Goal: Transaction & Acquisition: Obtain resource

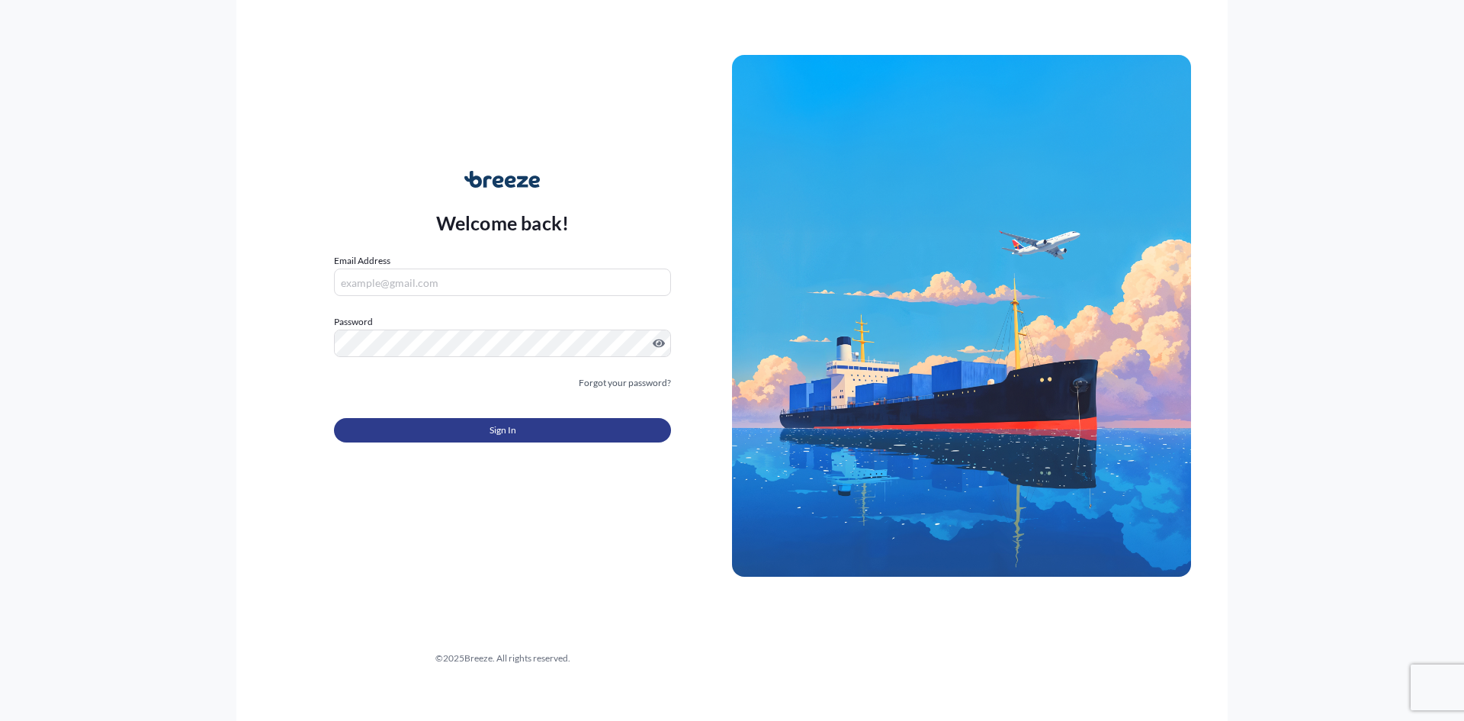
type input "[EMAIL_ADDRESS][DOMAIN_NAME]"
click at [533, 425] on button "Sign In" at bounding box center [502, 430] width 337 height 24
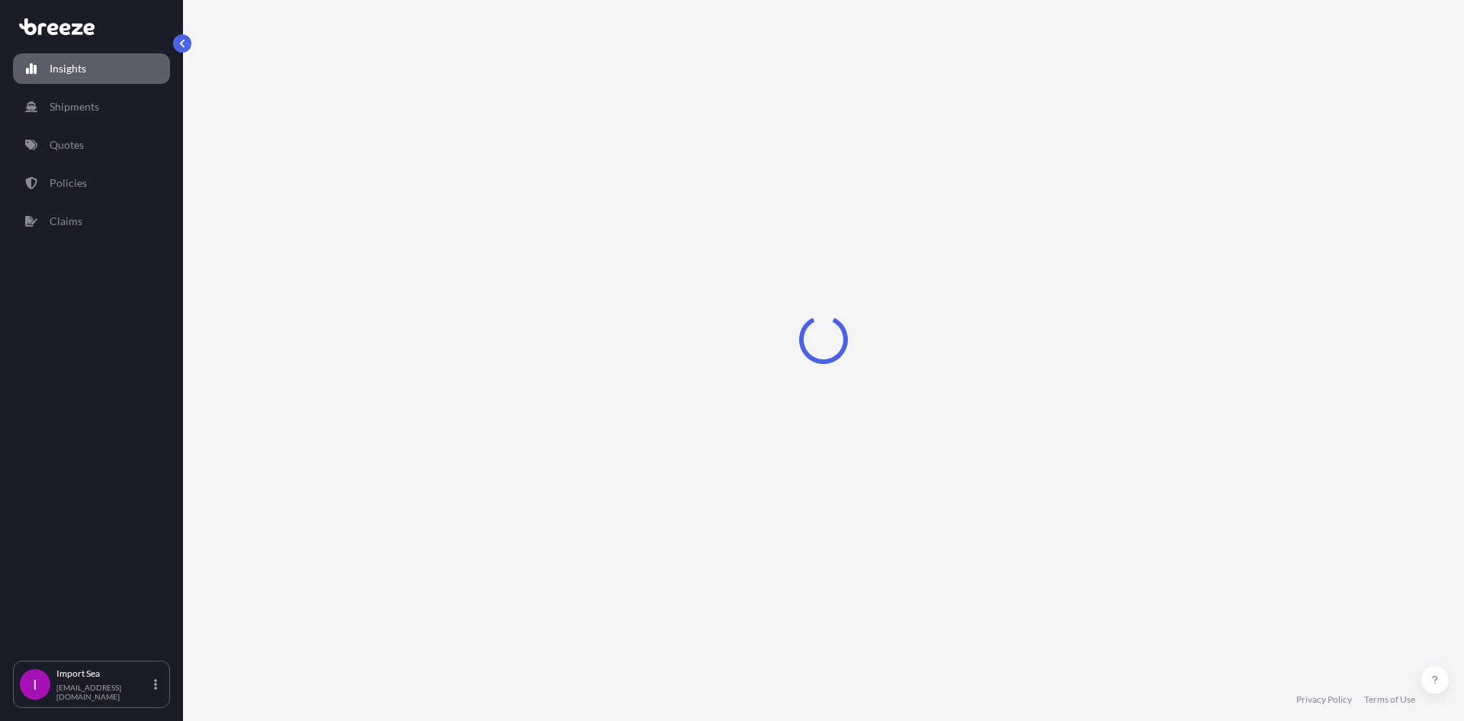
select select "2025"
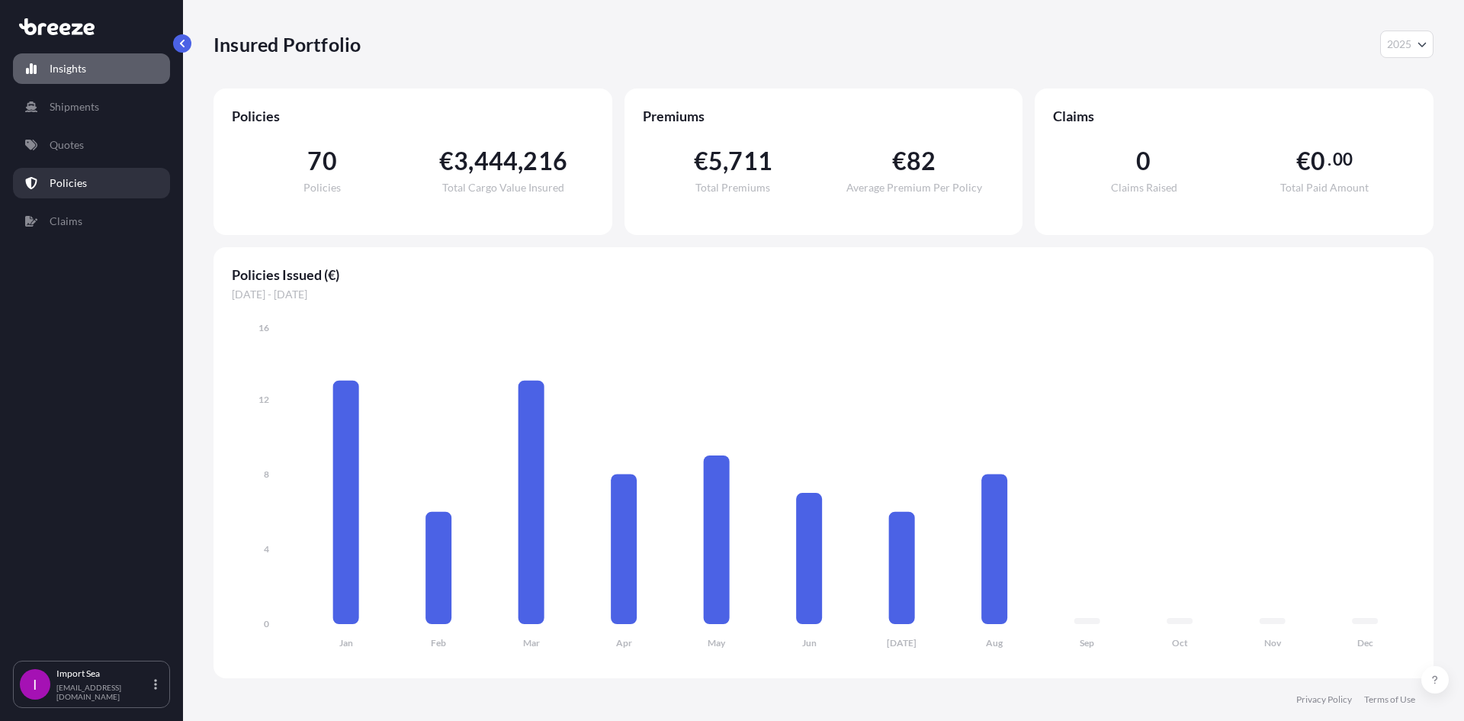
click at [76, 190] on p "Policies" at bounding box center [68, 182] width 37 height 15
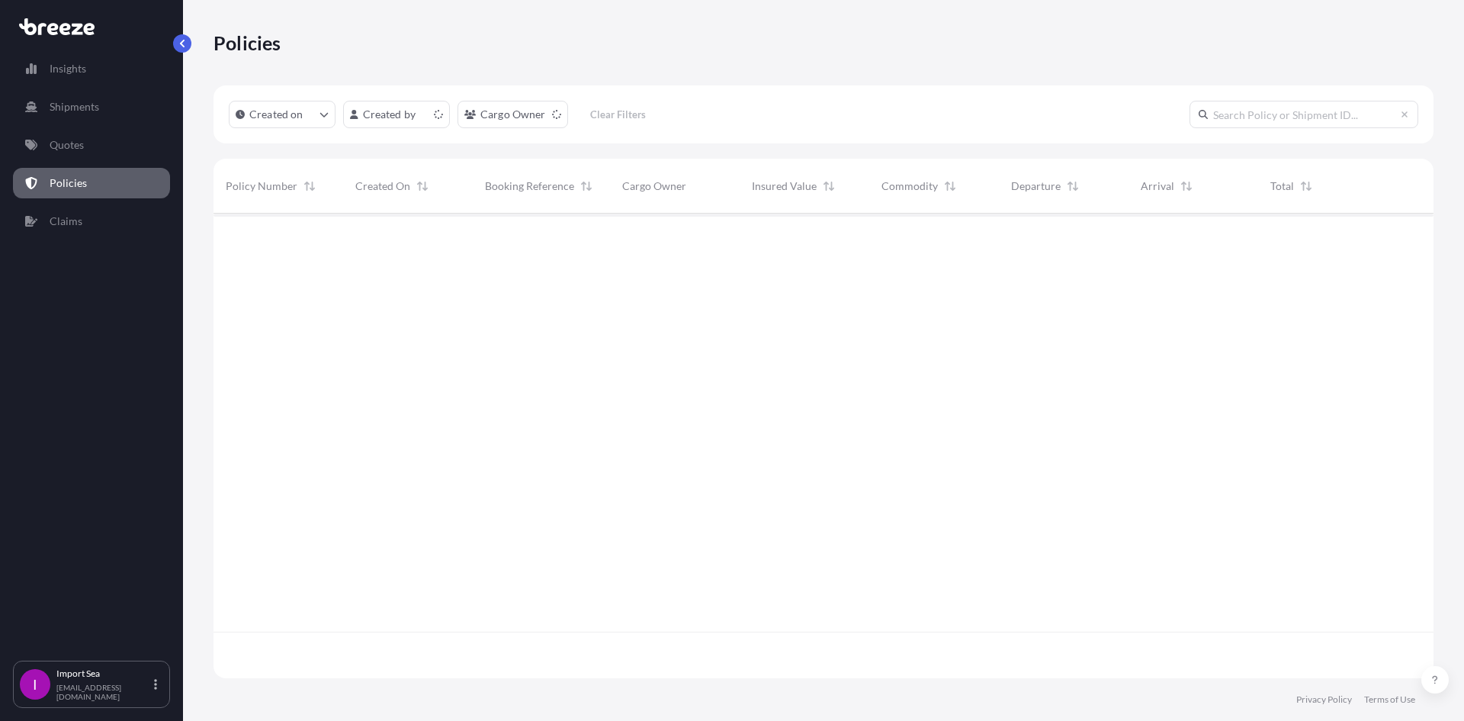
scroll to position [461, 1208]
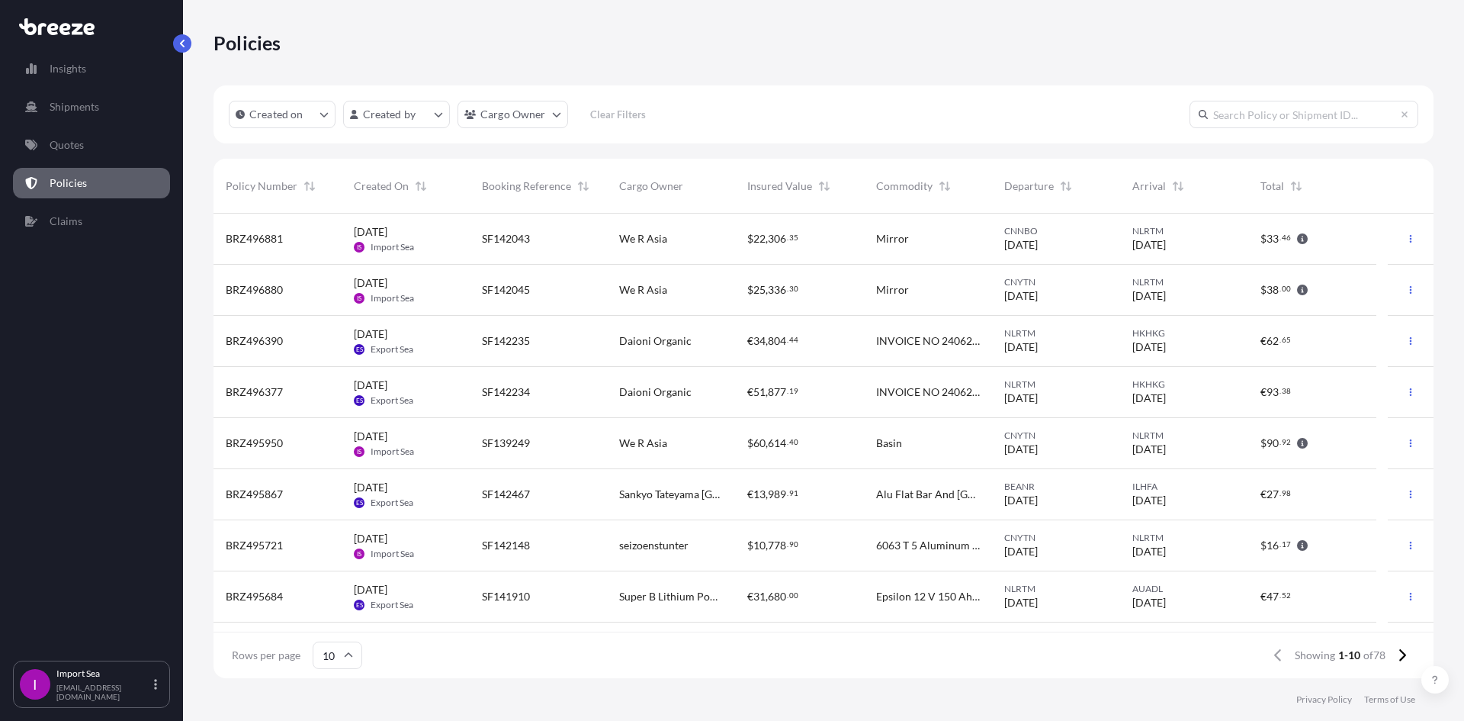
click at [1079, 227] on span "CNNBO" at bounding box center [1056, 231] width 104 height 12
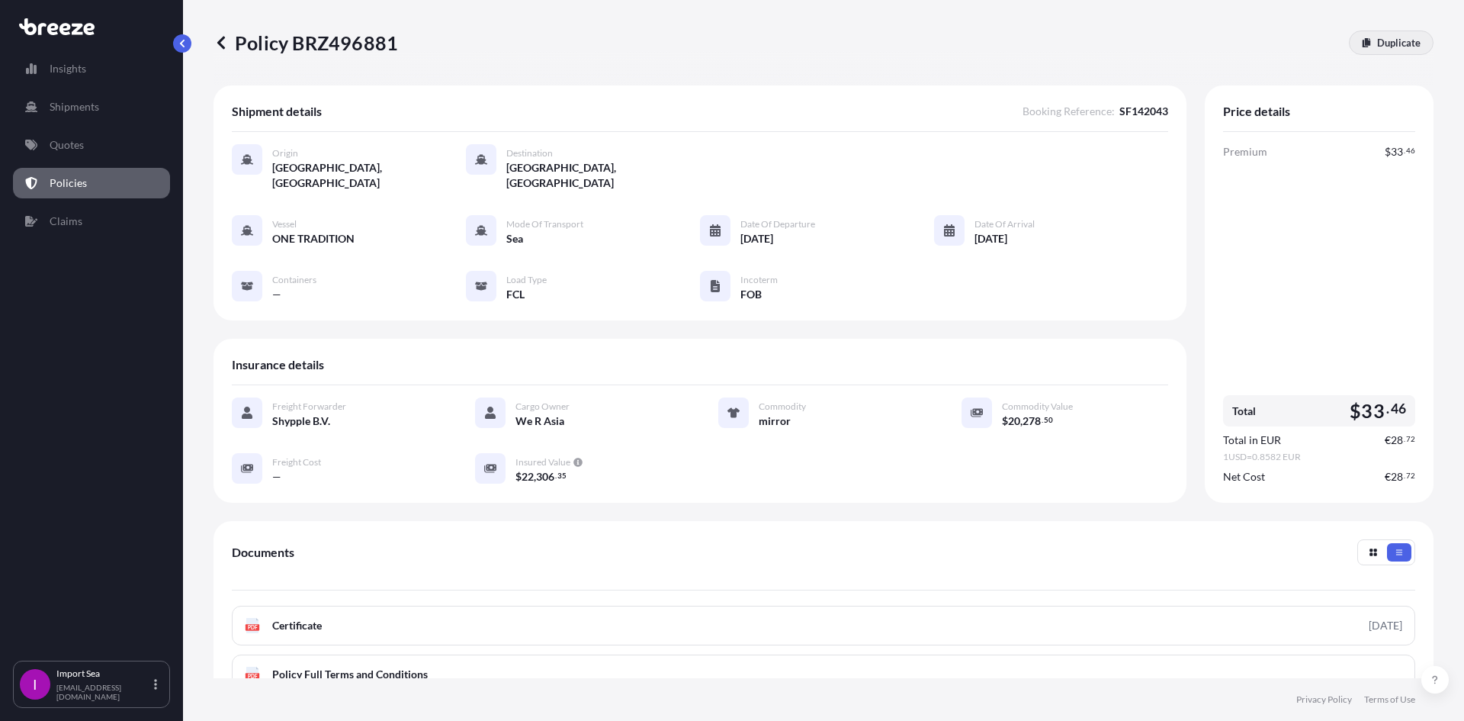
click at [1399, 47] on p "Duplicate" at bounding box center [1398, 42] width 43 height 15
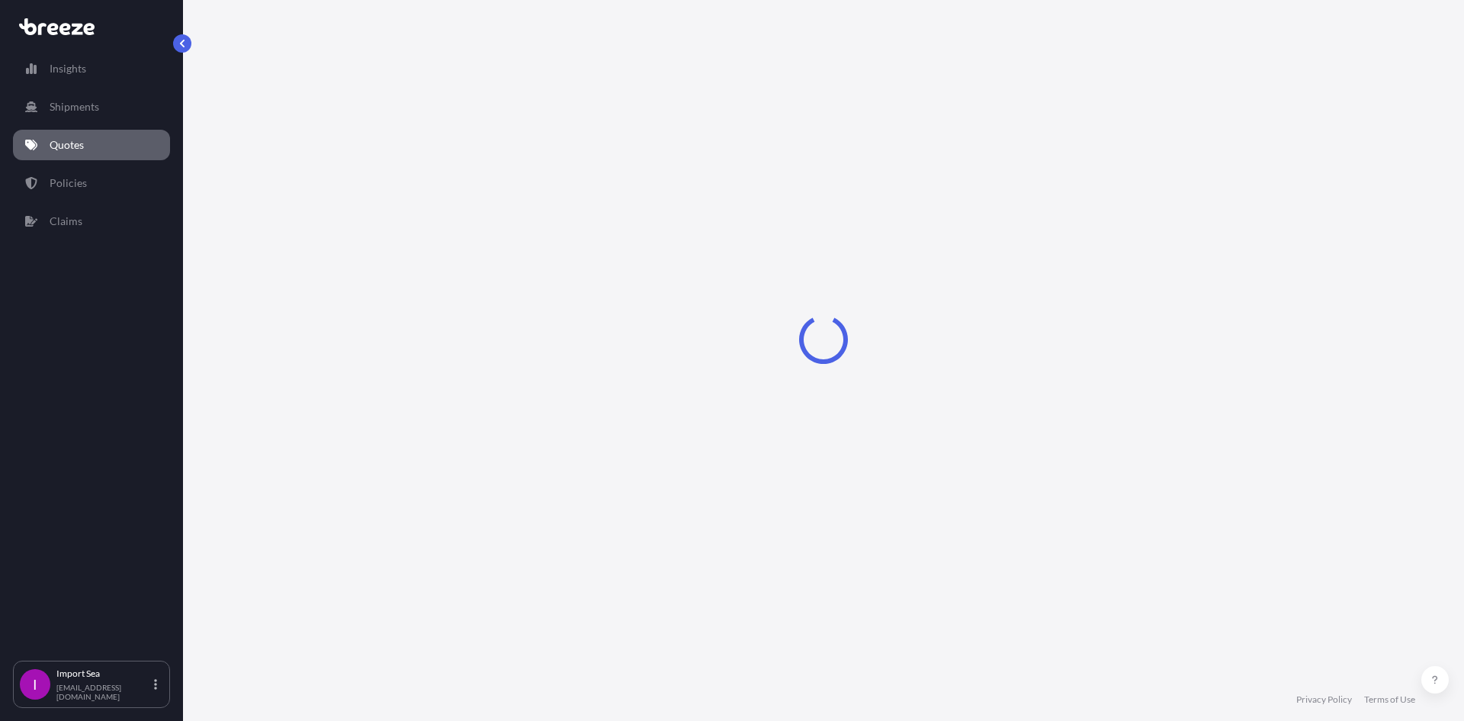
select select "Sea"
select select "2"
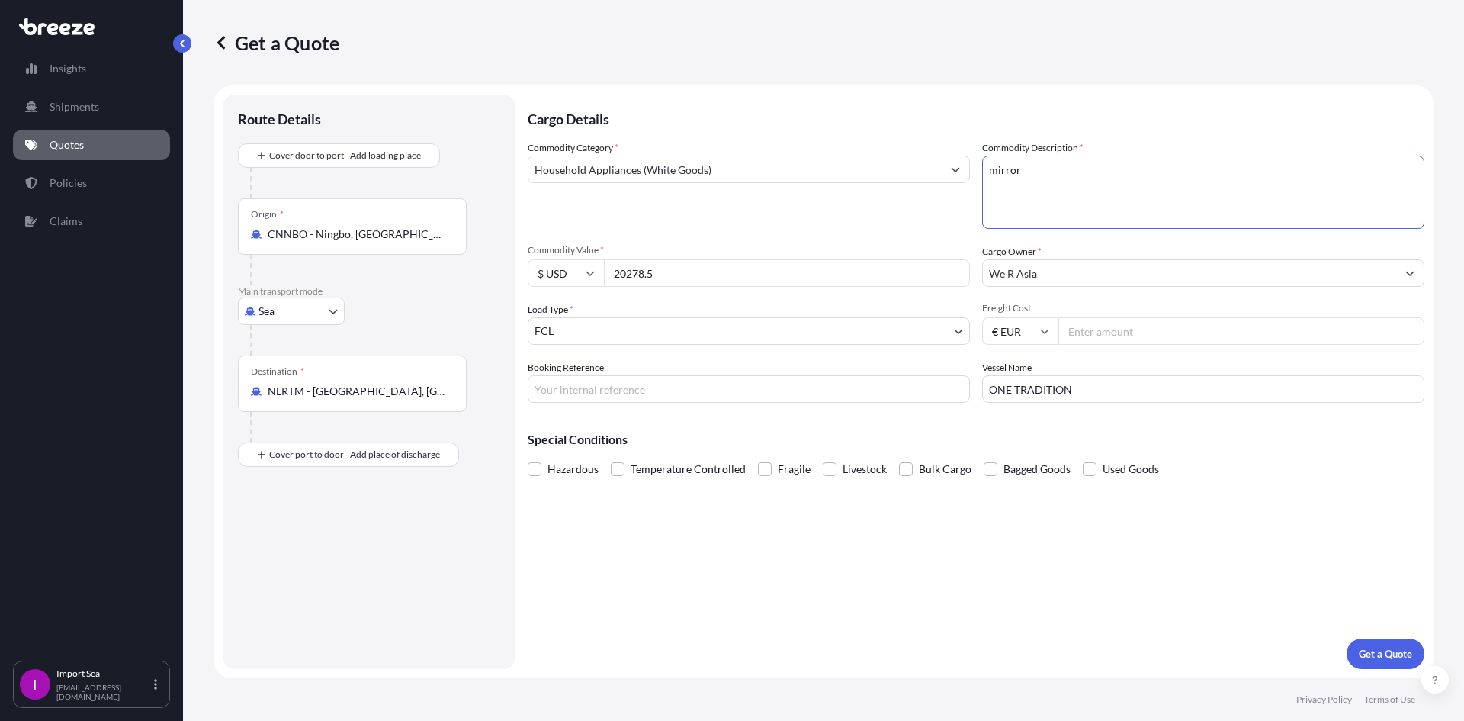
drag, startPoint x: 1042, startPoint y: 181, endPoint x: 716, endPoint y: 237, distance: 331.0
click at [716, 237] on div "Commodity Category * Household Appliances (White Goods) Commodity Description *…" at bounding box center [976, 271] width 897 height 262
type textarea "Basin"
click at [377, 233] on input "CNNBO - Ningbo, [GEOGRAPHIC_DATA]" at bounding box center [358, 233] width 180 height 15
drag, startPoint x: 391, startPoint y: 232, endPoint x: -44, endPoint y: 281, distance: 438.1
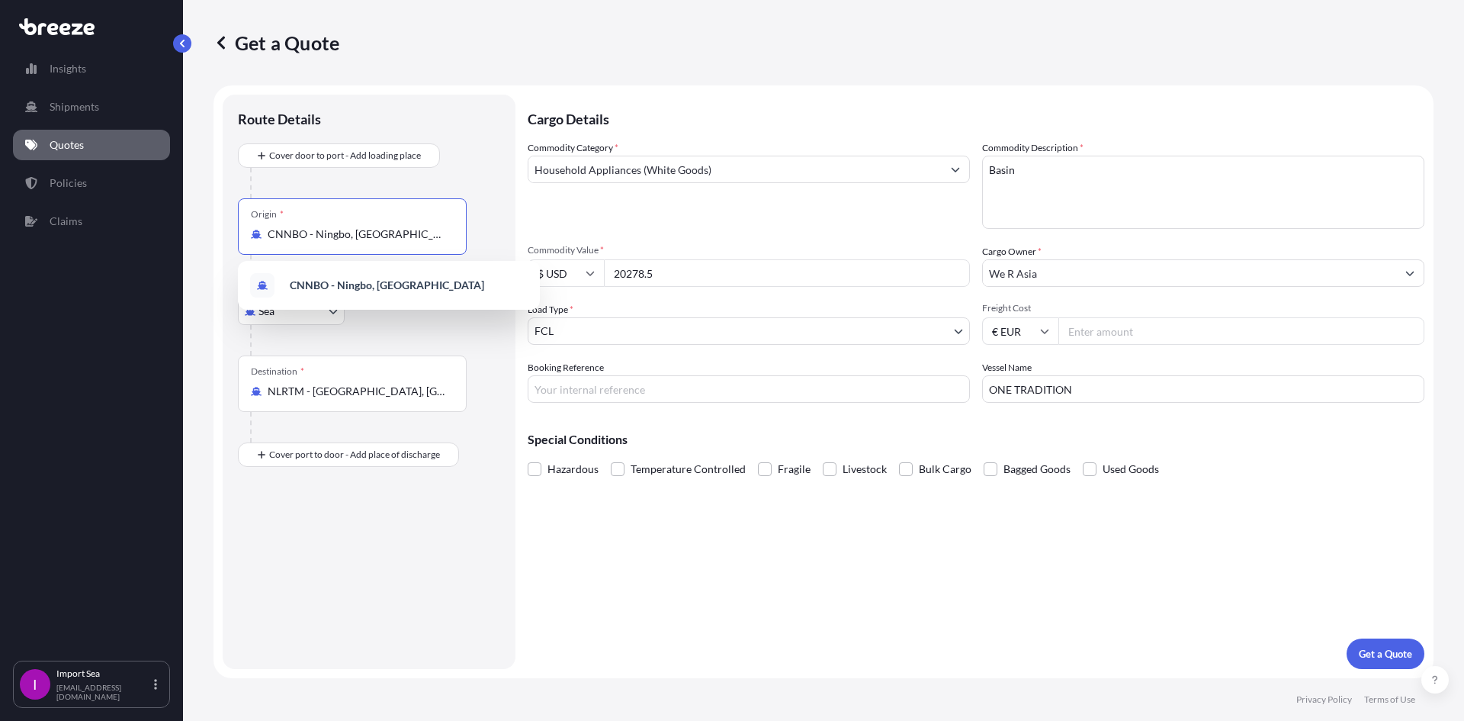
click at [0, 281] on html "1 option available. Insights Shipments Quotes Policies Claims I Import Sea [EMA…" at bounding box center [732, 360] width 1464 height 721
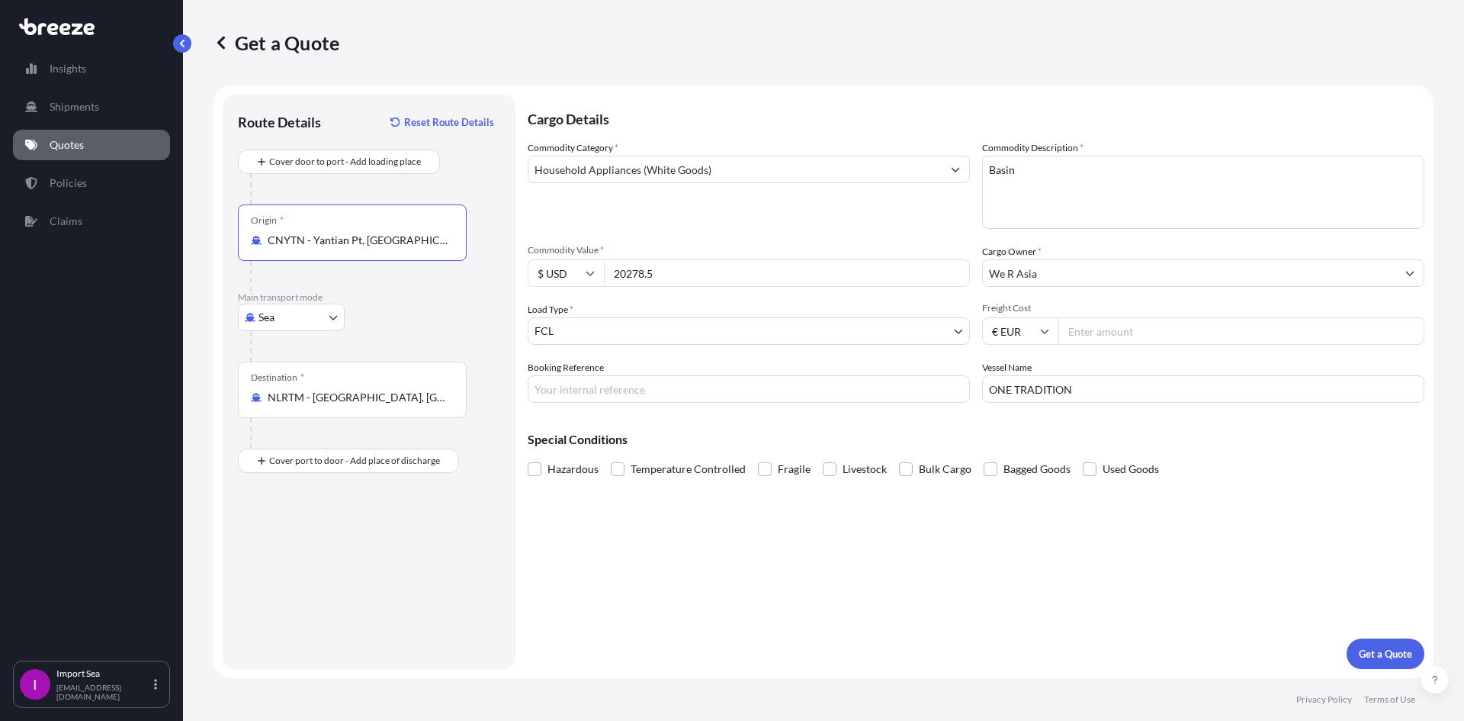
type input "CNYTN - Yantian Pt, [GEOGRAPHIC_DATA]"
drag, startPoint x: 724, startPoint y: 271, endPoint x: 517, endPoint y: 269, distance: 206.6
click at [517, 269] on form "Route Details Reset Route Details Cover door to port - Add loading place Place …" at bounding box center [823, 381] width 1220 height 592
type input "41795"
type input "41795.370"
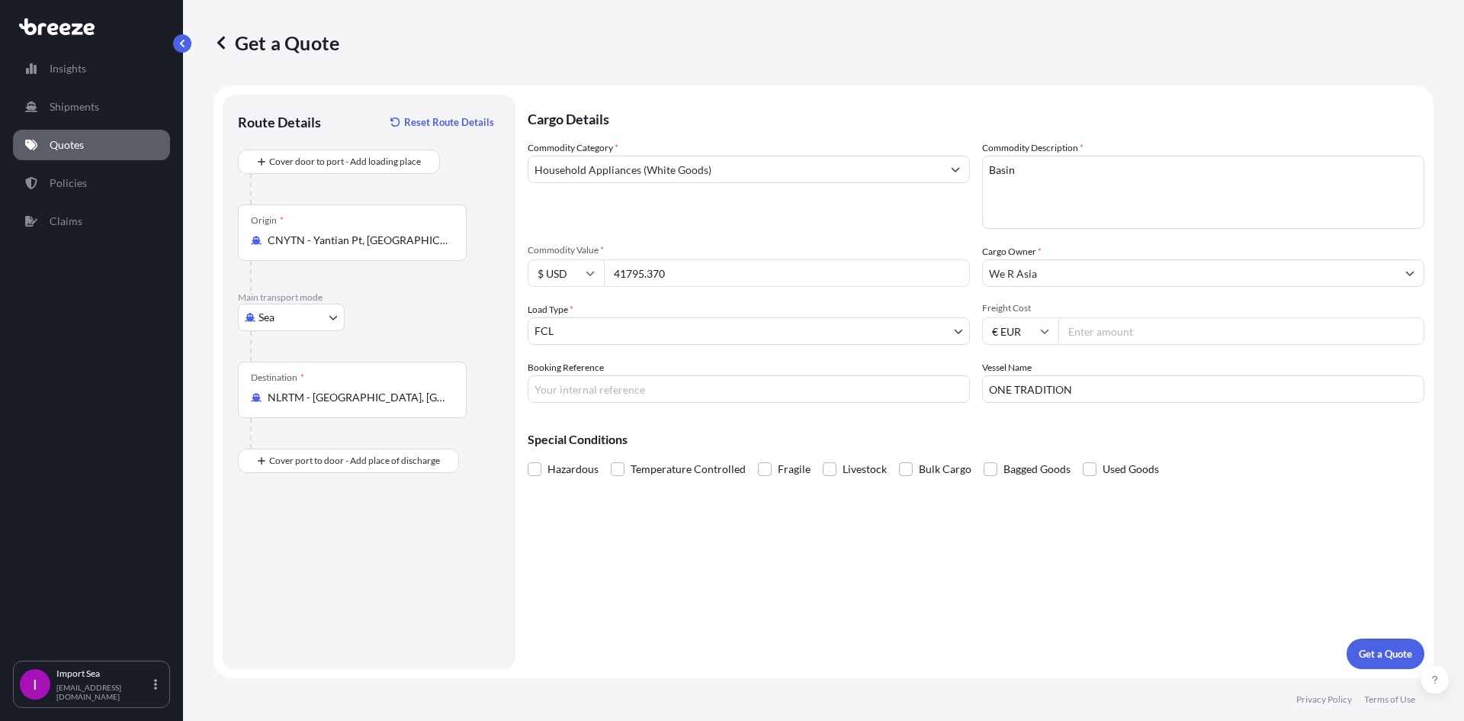
click at [763, 320] on body "Insights Shipments Quotes Policies Claims I Import Sea [EMAIL_ADDRESS][DOMAIN_N…" at bounding box center [732, 360] width 1464 height 721
drag, startPoint x: 1106, startPoint y: 382, endPoint x: 924, endPoint y: 383, distance: 181.5
click at [924, 383] on div "Commodity Category * Household Appliances (White Goods) Commodity Description *…" at bounding box center [976, 271] width 897 height 262
paste input "CMA [GEOGRAPHIC_DATA]"
type input "CMA [GEOGRAPHIC_DATA]"
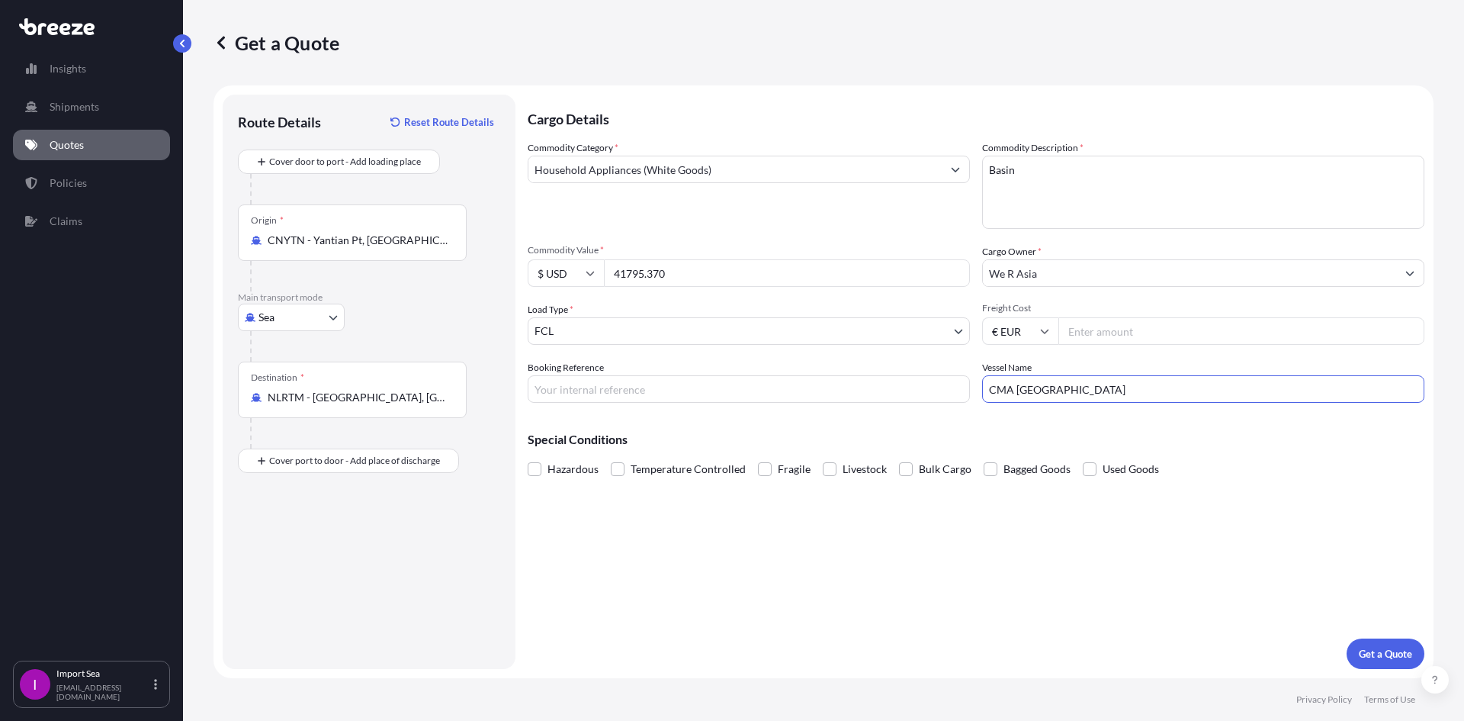
click at [1096, 530] on div "Cargo Details Commodity Category * Household Appliances (White Goods) Commodity…" at bounding box center [976, 382] width 897 height 574
click at [621, 390] on input "Booking Reference" at bounding box center [749, 388] width 442 height 27
paste input "SF141624"
type input "SF141624"
click at [650, 279] on input "41795.370" at bounding box center [787, 272] width 366 height 27
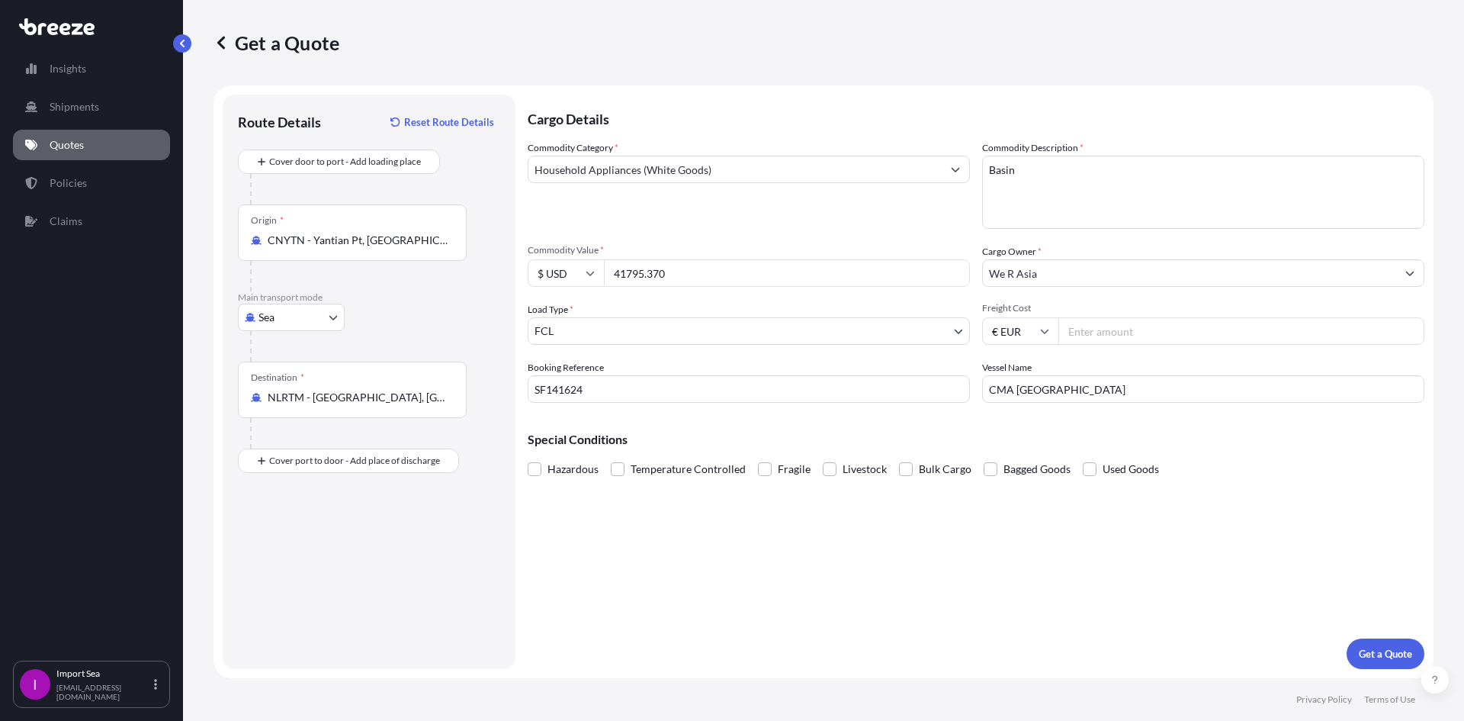
click at [676, 271] on input "41795.370" at bounding box center [787, 272] width 366 height 27
type input "41795.37"
click at [824, 544] on div "Cargo Details Commodity Category * Household Appliances (White Goods) Commodity…" at bounding box center [976, 382] width 897 height 574
click at [1388, 656] on p "Get a Quote" at bounding box center [1385, 653] width 53 height 15
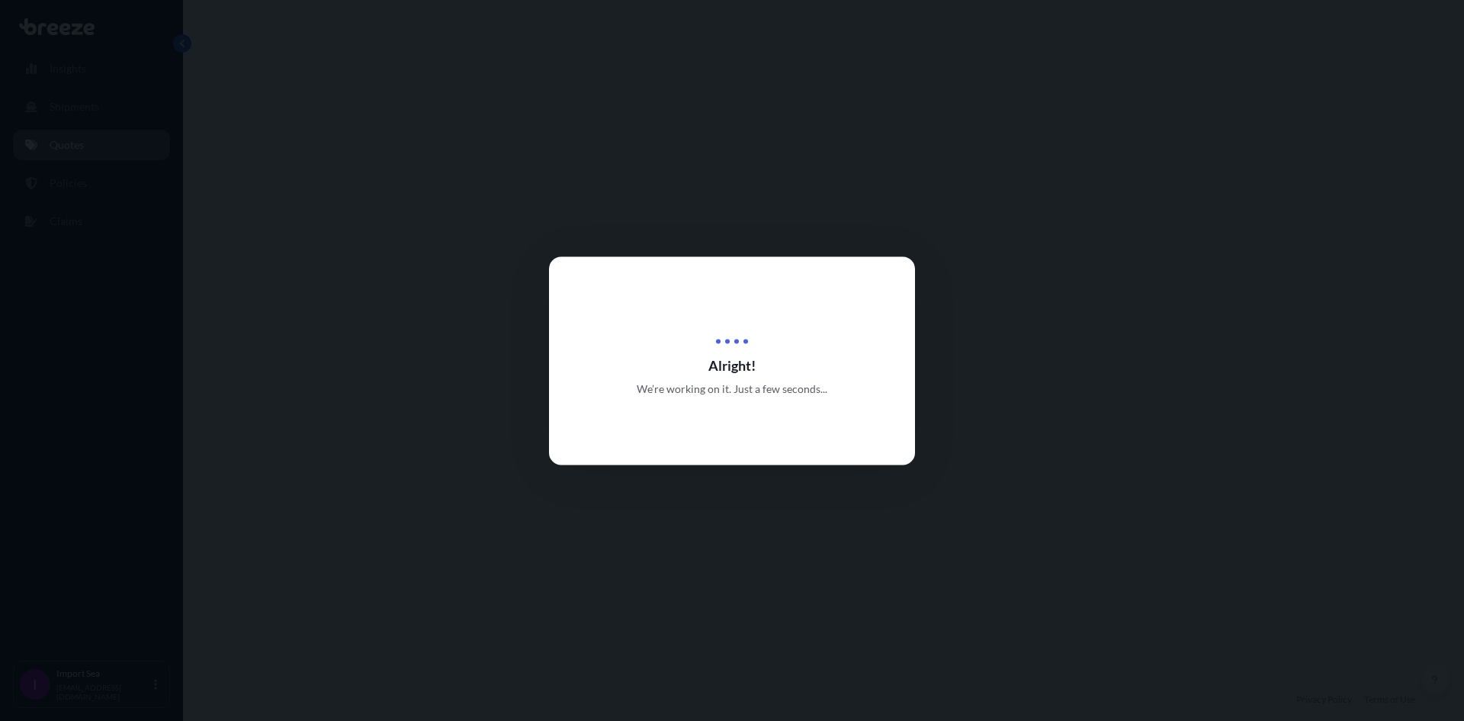
select select "Sea"
select select "2"
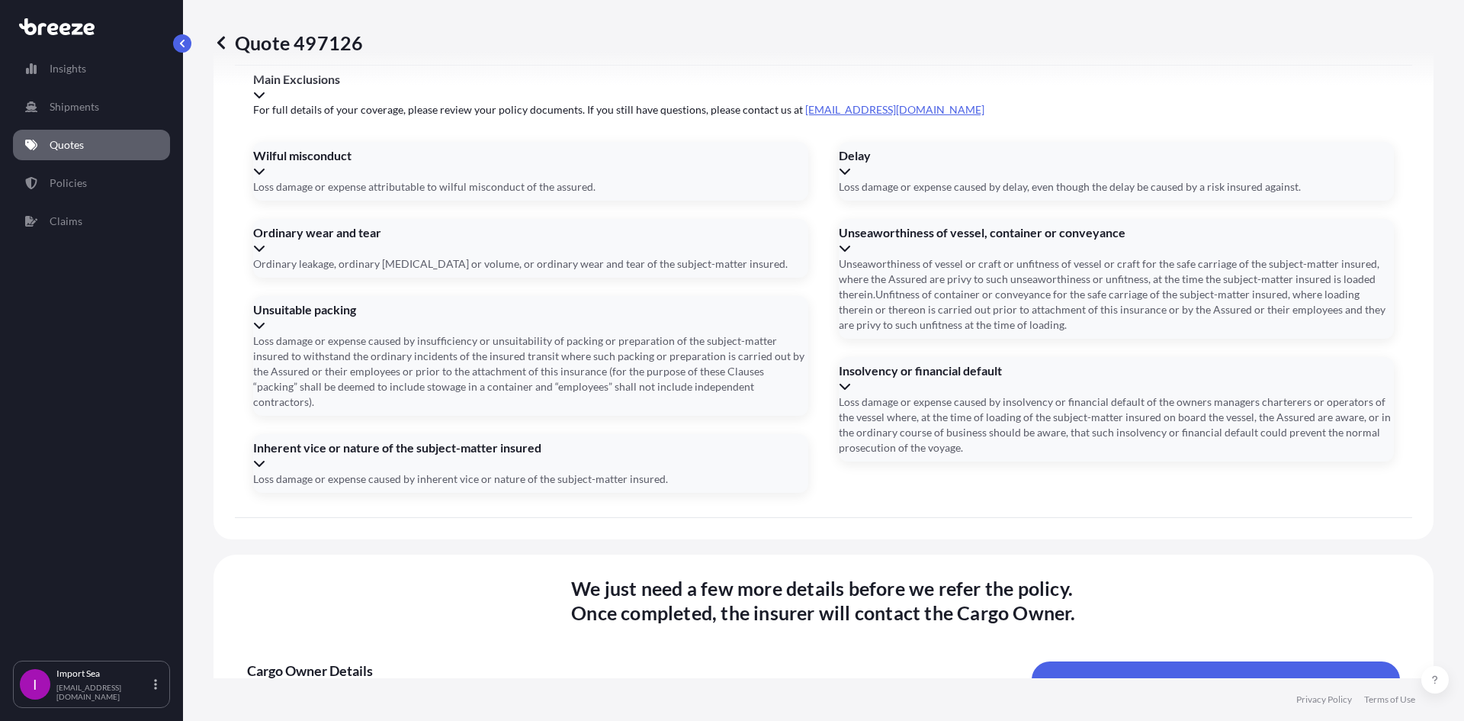
scroll to position [1831, 0]
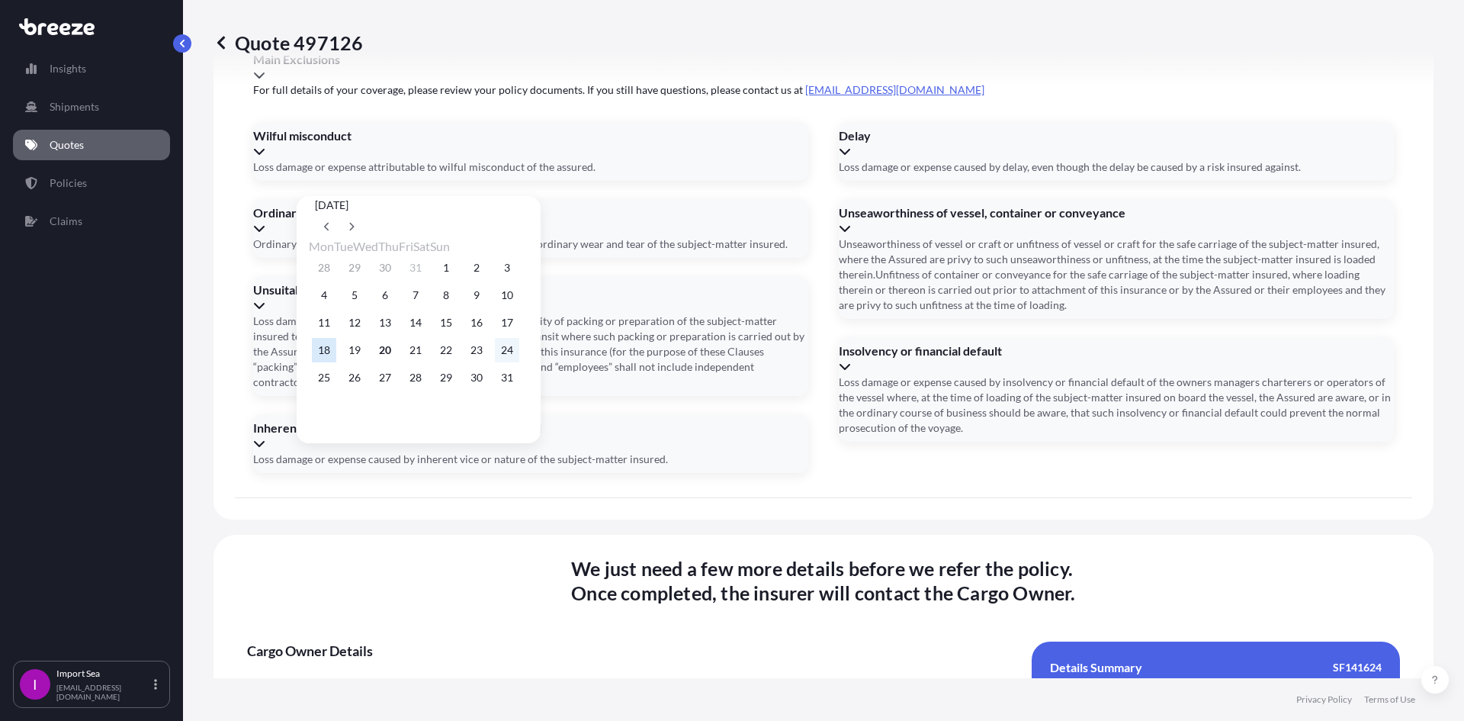
click at [519, 351] on button "24" at bounding box center [507, 350] width 24 height 24
type input "[DATE]"
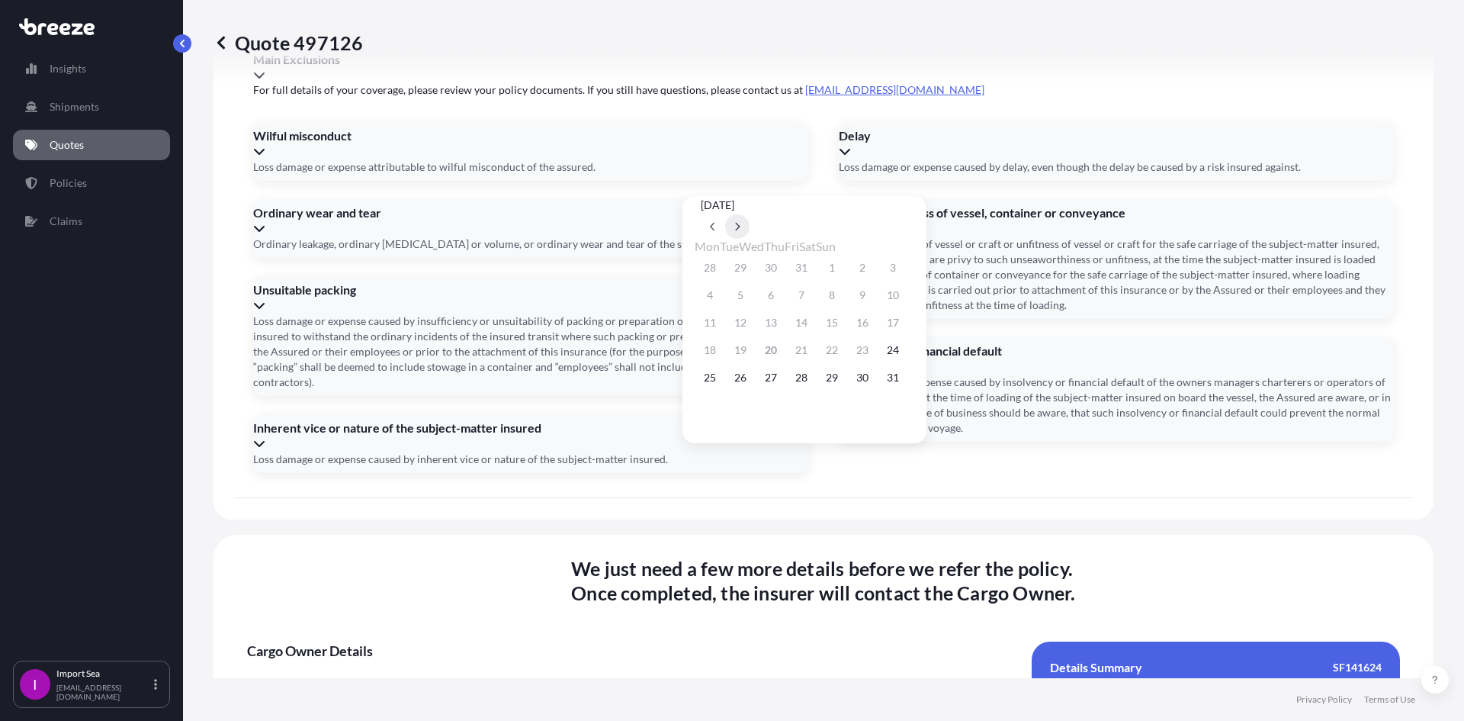
click at [749, 214] on button at bounding box center [737, 226] width 24 height 24
click at [905, 356] on button "28" at bounding box center [893, 350] width 24 height 24
type input "[DATE]"
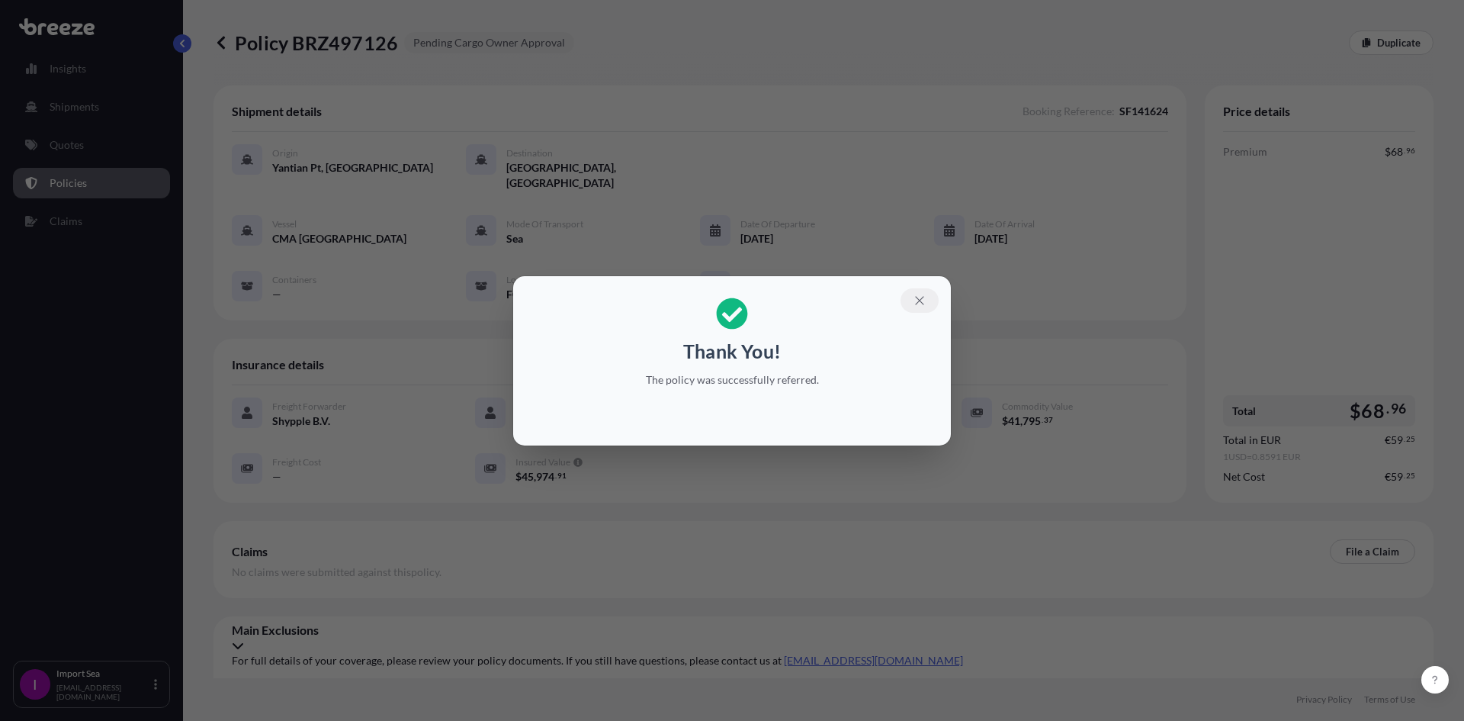
click at [910, 294] on button "button" at bounding box center [919, 300] width 38 height 24
